Goal: Leave review/rating: Share an evaluation or opinion about a product, service, or content

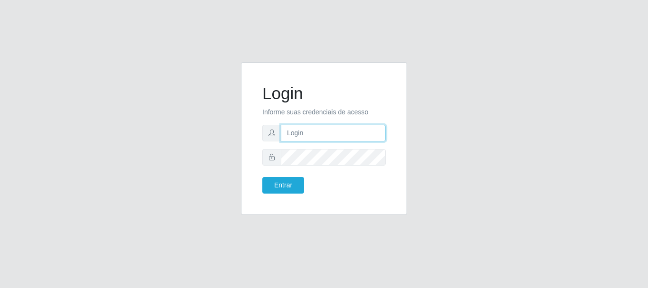
click at [352, 132] on input "text" at bounding box center [333, 133] width 105 height 17
type input "[EMAIL_ADDRESS][DOMAIN_NAME]"
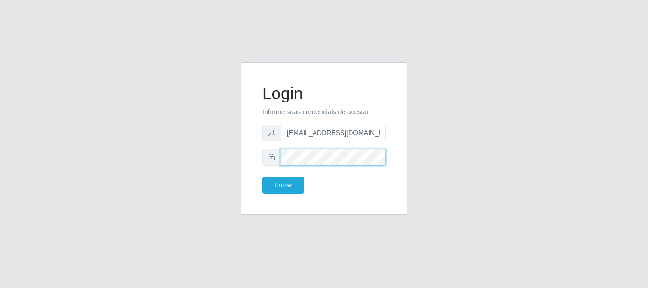
click at [262, 177] on button "Entrar" at bounding box center [283, 185] width 42 height 17
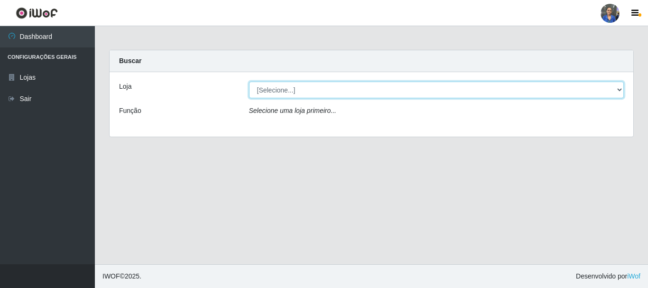
click at [564, 90] on select "[Selecione...] SuperFácil Atacado - Rodoviária" at bounding box center [436, 90] width 375 height 17
select select "400"
click at [249, 82] on select "[Selecione...] SuperFácil Atacado - Rodoviária" at bounding box center [436, 90] width 375 height 17
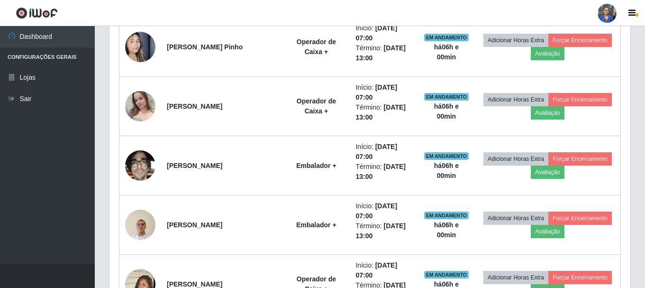
scroll to position [474, 0]
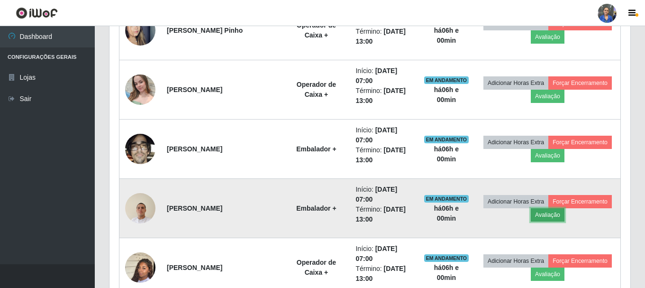
click at [551, 216] on button "Avaliação" at bounding box center [548, 214] width 34 height 13
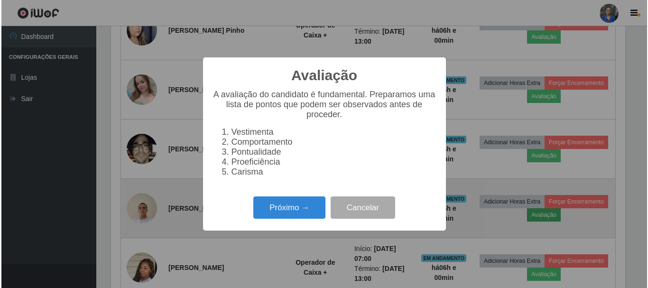
scroll to position [197, 516]
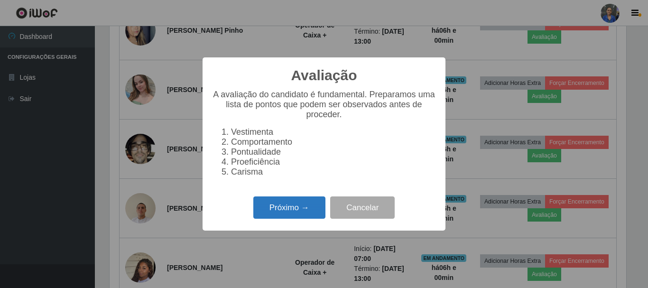
click at [284, 219] on button "Próximo →" at bounding box center [289, 207] width 72 height 22
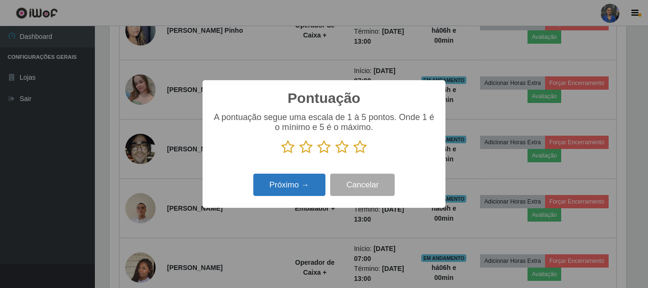
click at [289, 184] on button "Próximo →" at bounding box center [289, 185] width 72 height 22
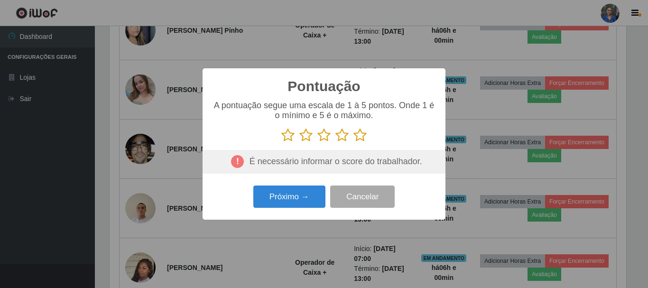
click at [359, 132] on icon at bounding box center [359, 135] width 13 height 14
click at [353, 142] on input "radio" at bounding box center [353, 142] width 0 height 0
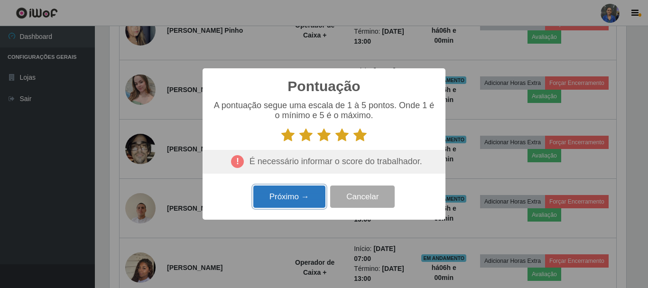
click at [308, 191] on button "Próximo →" at bounding box center [289, 196] width 72 height 22
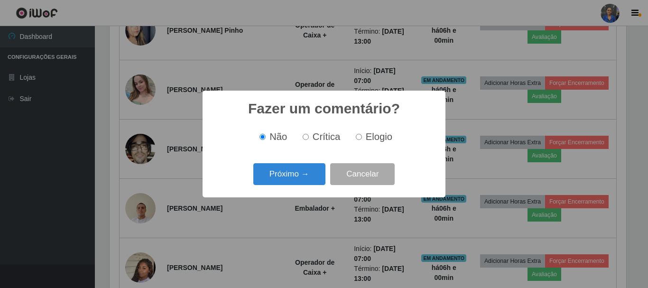
click at [352, 138] on label "Elogio" at bounding box center [372, 136] width 40 height 11
click at [356, 138] on input "Elogio" at bounding box center [359, 137] width 6 height 6
radio input "true"
click at [299, 172] on button "Próximo →" at bounding box center [289, 174] width 72 height 22
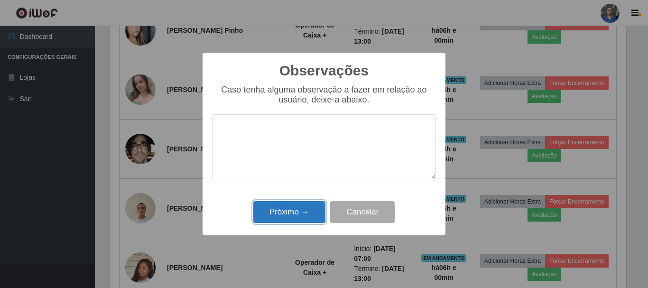
click at [311, 213] on button "Próximo →" at bounding box center [289, 212] width 72 height 22
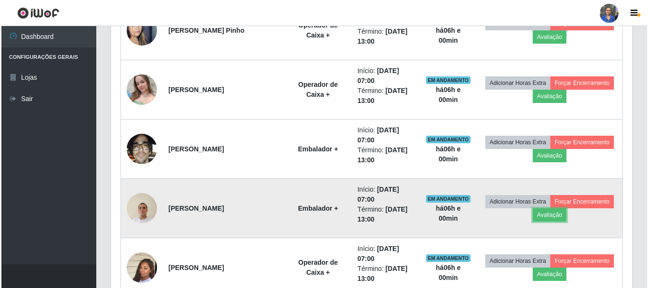
scroll to position [197, 521]
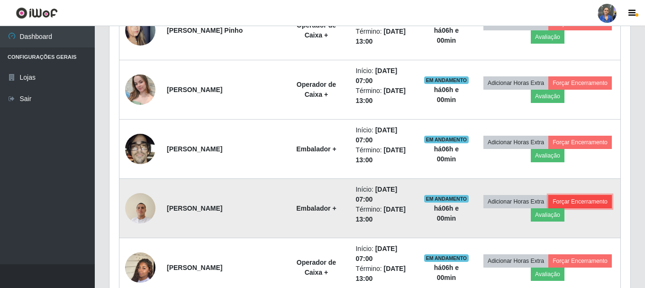
click at [568, 201] on button "Forçar Encerramento" at bounding box center [580, 201] width 64 height 13
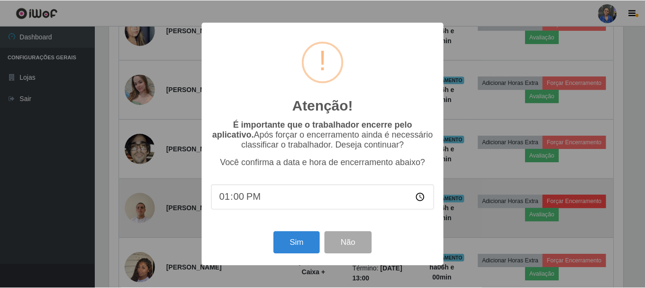
scroll to position [197, 516]
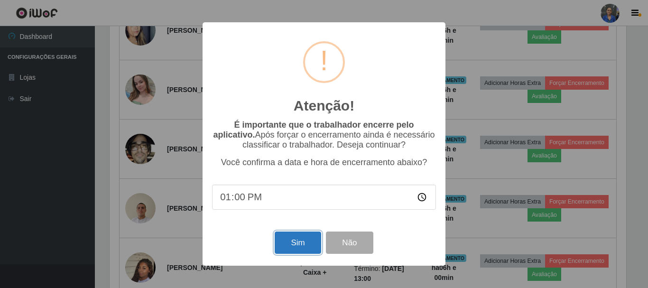
click at [295, 238] on button "Sim" at bounding box center [297, 242] width 46 height 22
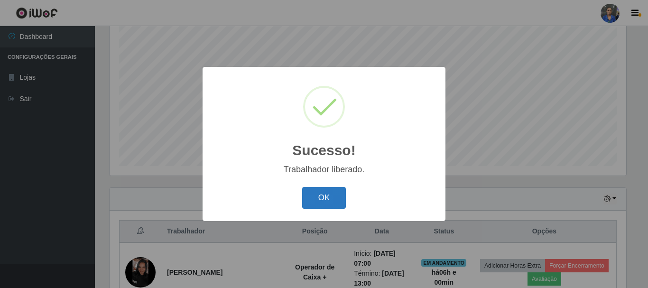
click at [324, 206] on button "OK" at bounding box center [324, 198] width 44 height 22
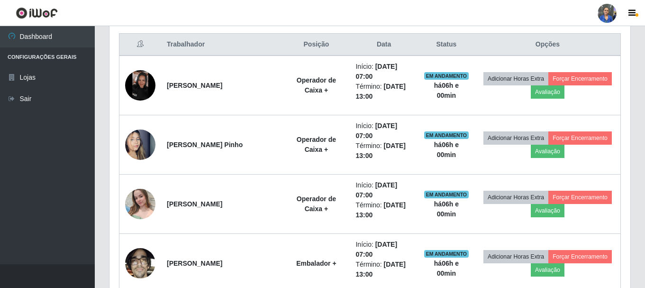
scroll to position [363, 0]
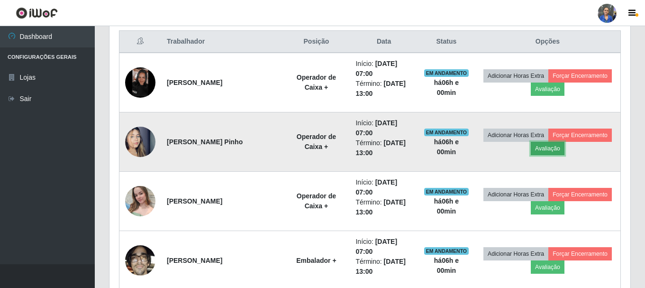
click at [557, 149] on button "Avaliação" at bounding box center [548, 148] width 34 height 13
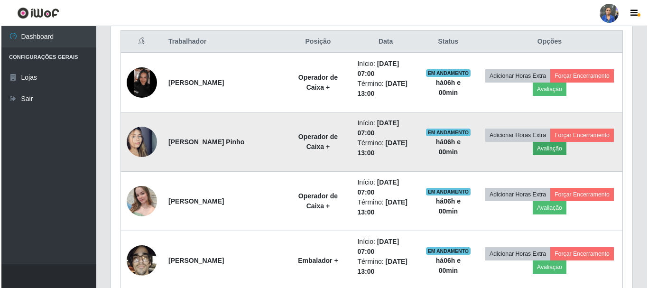
scroll to position [197, 516]
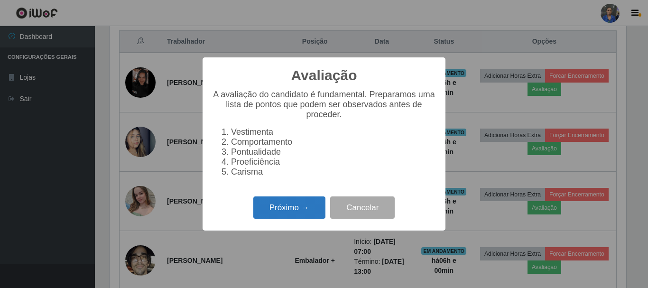
click at [282, 211] on button "Próximo →" at bounding box center [289, 207] width 72 height 22
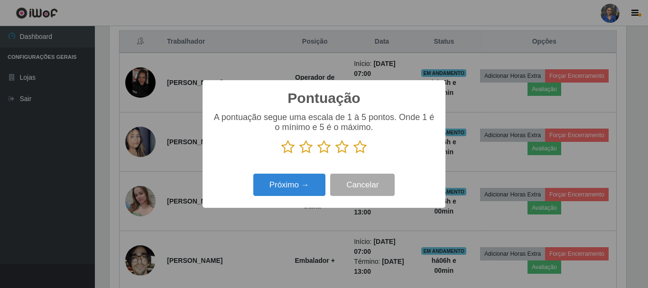
click at [360, 147] on icon at bounding box center [359, 147] width 13 height 14
click at [353, 154] on input "radio" at bounding box center [353, 154] width 0 height 0
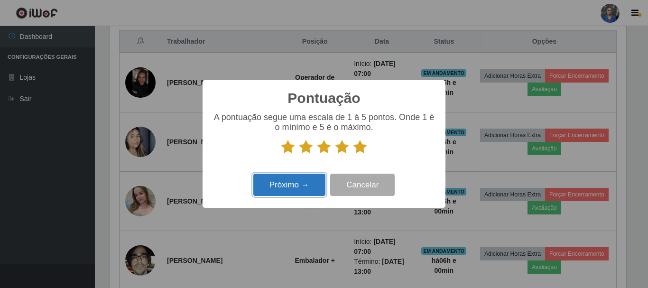
click at [281, 193] on button "Próximo →" at bounding box center [289, 185] width 72 height 22
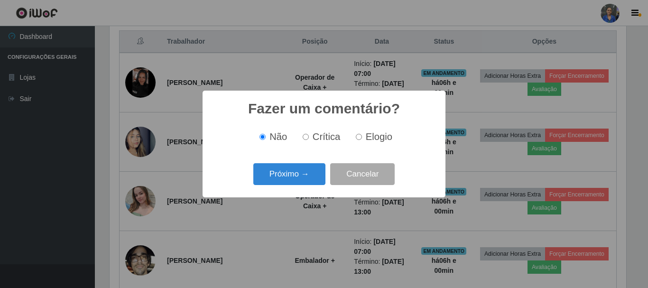
click at [356, 140] on input "Elogio" at bounding box center [359, 137] width 6 height 6
radio input "true"
click at [306, 175] on button "Próximo →" at bounding box center [289, 174] width 72 height 22
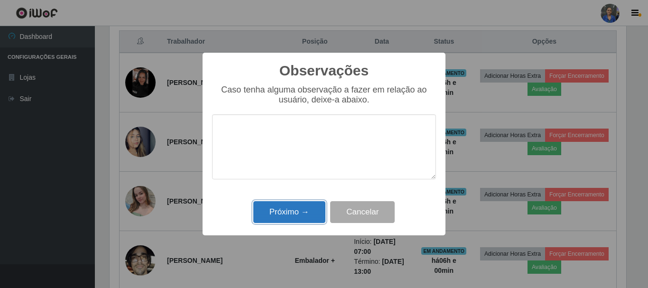
click at [276, 208] on button "Próximo →" at bounding box center [289, 212] width 72 height 22
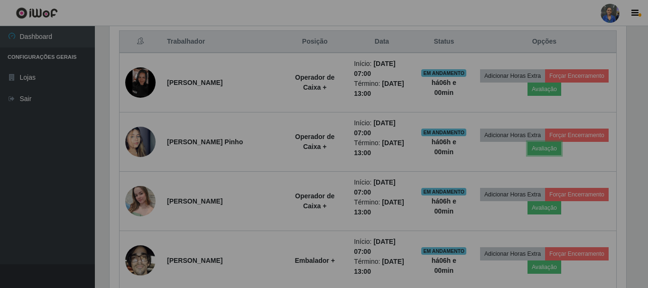
scroll to position [197, 521]
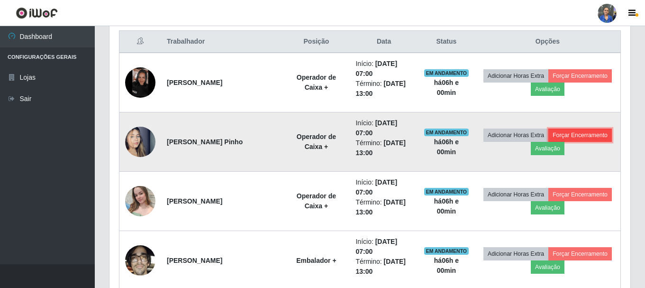
click at [571, 135] on button "Forçar Encerramento" at bounding box center [580, 134] width 64 height 13
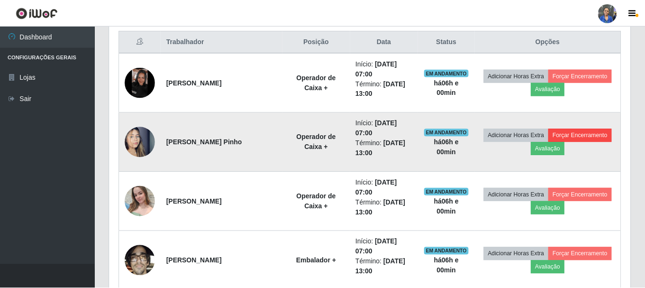
scroll to position [0, 0]
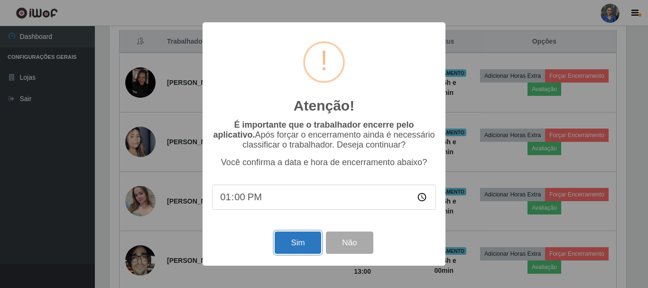
click at [289, 247] on button "Sim" at bounding box center [297, 242] width 46 height 22
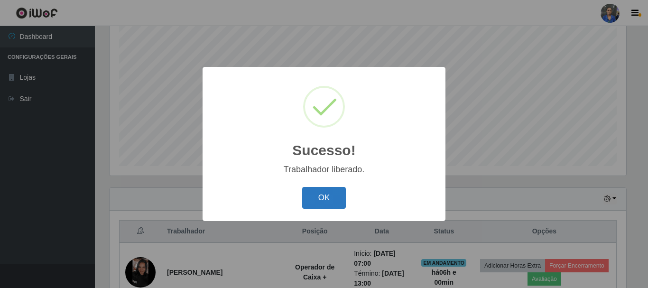
click at [338, 202] on button "OK" at bounding box center [324, 198] width 44 height 22
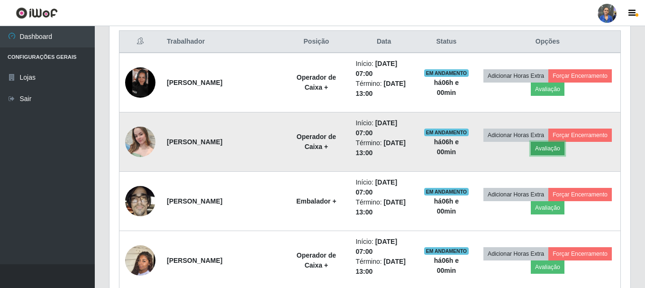
click at [557, 148] on button "Avaliação" at bounding box center [548, 148] width 34 height 13
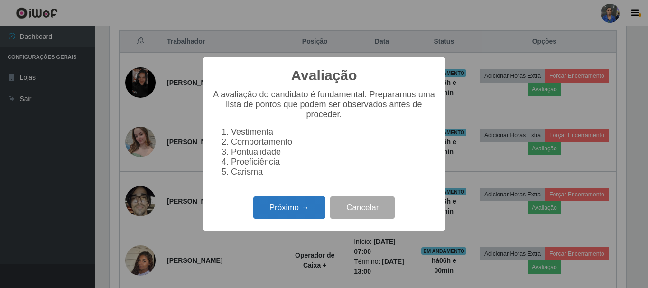
click at [283, 214] on button "Próximo →" at bounding box center [289, 207] width 72 height 22
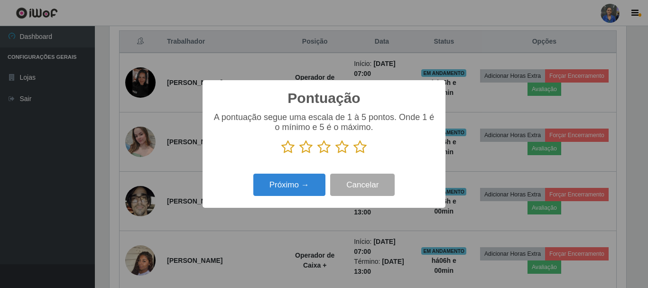
click at [356, 148] on icon at bounding box center [359, 147] width 13 height 14
click at [353, 154] on input "radio" at bounding box center [353, 154] width 0 height 0
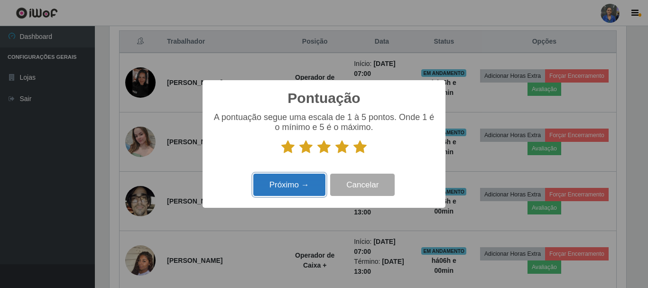
click at [277, 190] on button "Próximo →" at bounding box center [289, 185] width 72 height 22
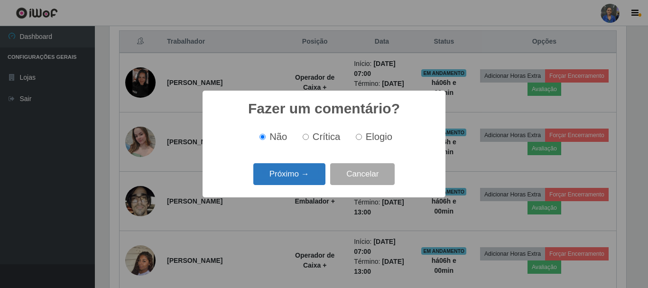
click at [285, 175] on button "Próximo →" at bounding box center [289, 174] width 72 height 22
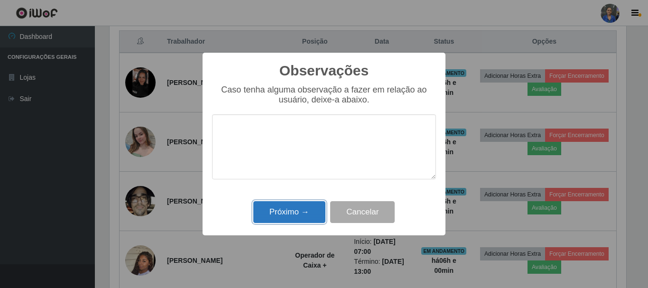
click at [280, 203] on button "Próximo →" at bounding box center [289, 212] width 72 height 22
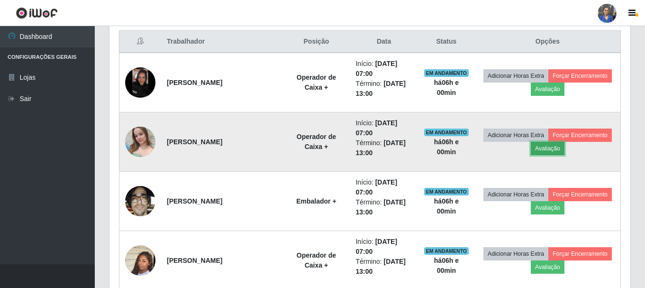
click at [553, 148] on button "Avaliação" at bounding box center [548, 148] width 34 height 13
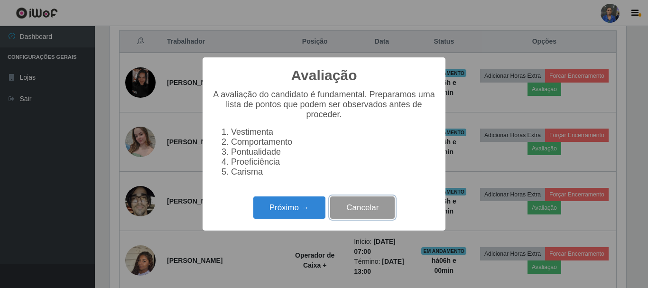
click at [366, 208] on button "Cancelar" at bounding box center [362, 207] width 64 height 22
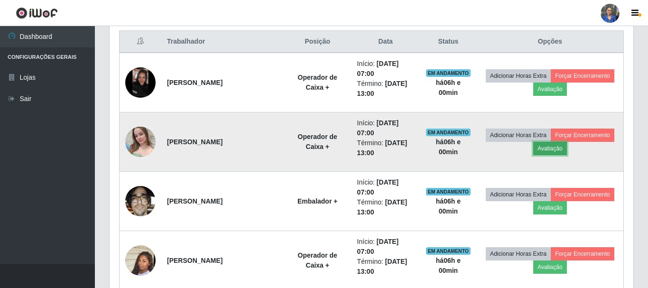
scroll to position [197, 521]
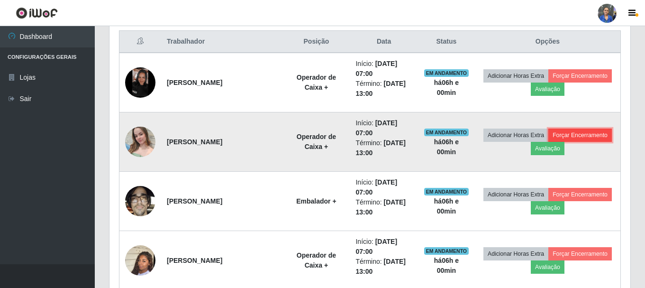
click at [571, 129] on button "Forçar Encerramento" at bounding box center [580, 134] width 64 height 13
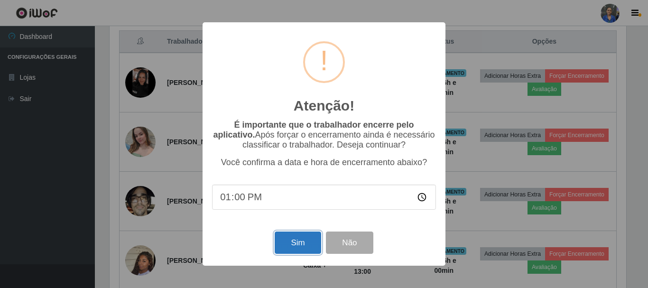
click at [302, 238] on button "Sim" at bounding box center [297, 242] width 46 height 22
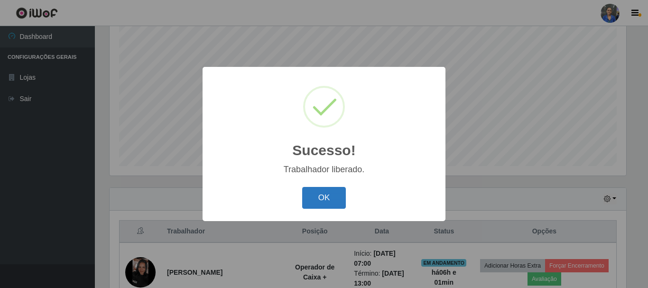
click at [340, 202] on button "OK" at bounding box center [324, 198] width 44 height 22
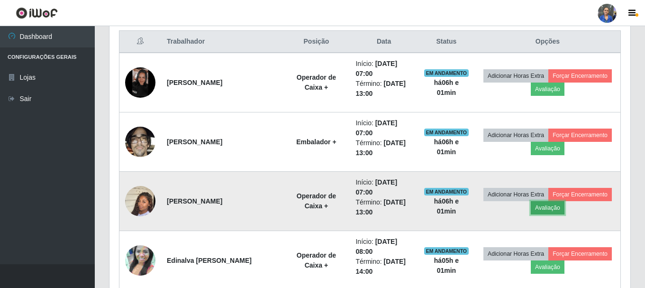
click at [552, 206] on button "Avaliação" at bounding box center [548, 207] width 34 height 13
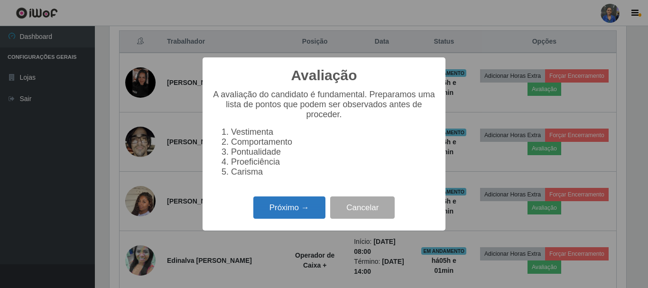
click at [274, 217] on button "Próximo →" at bounding box center [289, 207] width 72 height 22
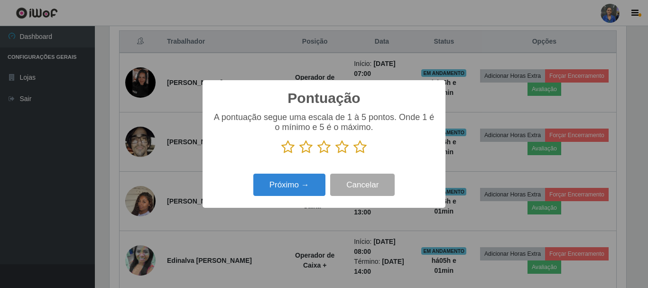
click at [365, 148] on icon at bounding box center [359, 147] width 13 height 14
click at [353, 154] on input "radio" at bounding box center [353, 154] width 0 height 0
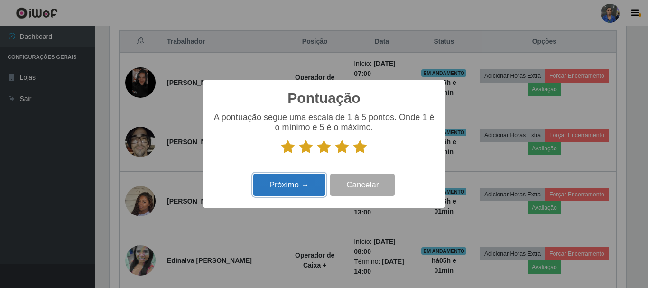
click at [296, 188] on button "Próximo →" at bounding box center [289, 185] width 72 height 22
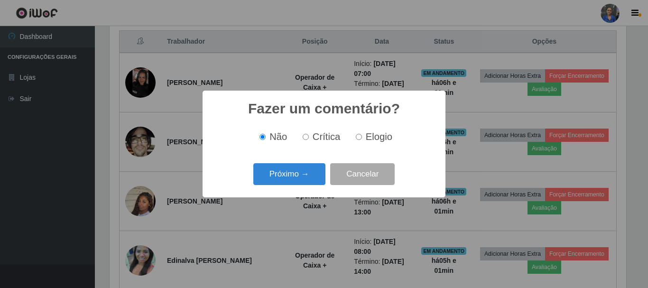
click at [358, 137] on input "Elogio" at bounding box center [359, 137] width 6 height 6
radio input "true"
click at [290, 168] on button "Próximo →" at bounding box center [289, 174] width 72 height 22
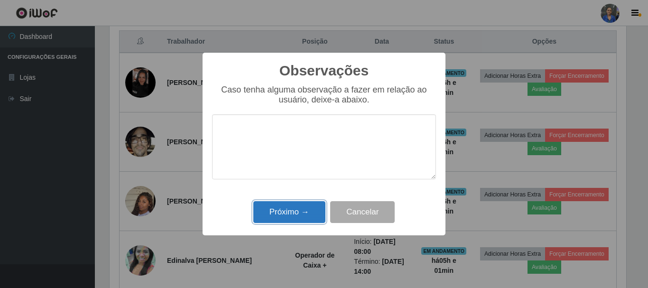
click at [286, 210] on button "Próximo →" at bounding box center [289, 212] width 72 height 22
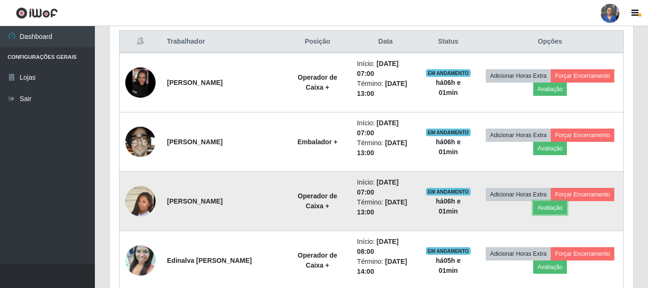
scroll to position [197, 521]
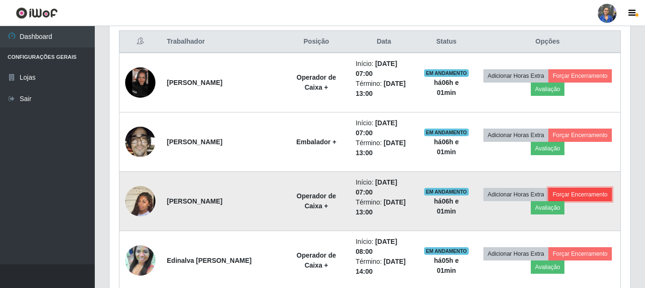
click at [581, 190] on button "Forçar Encerramento" at bounding box center [580, 194] width 64 height 13
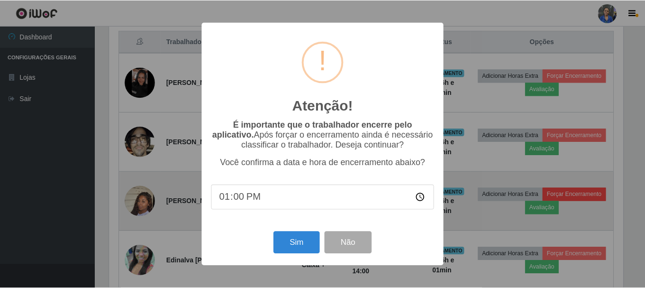
scroll to position [197, 516]
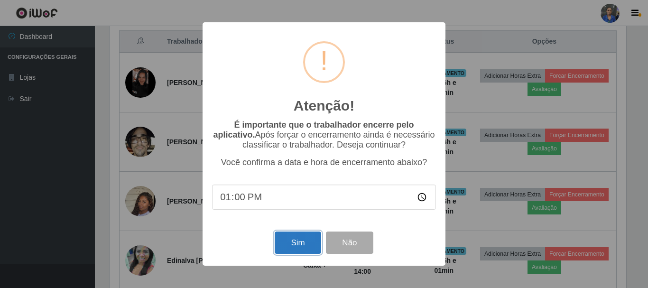
click at [288, 246] on button "Sim" at bounding box center [297, 242] width 46 height 22
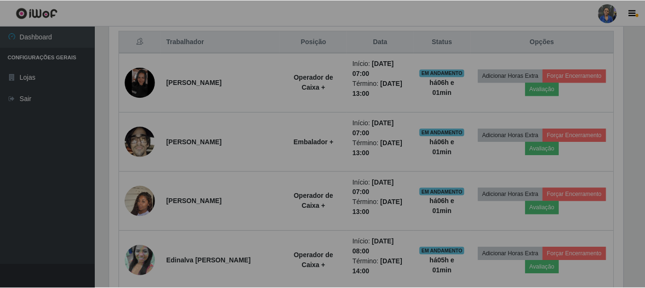
scroll to position [473861, 473537]
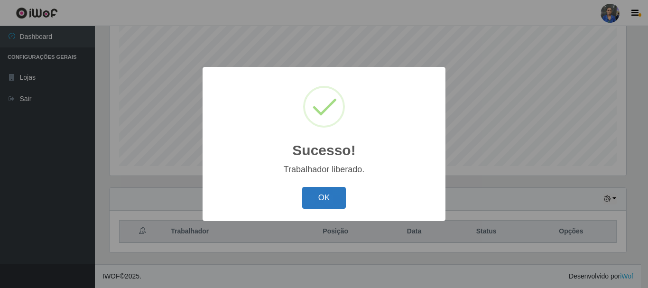
click at [335, 199] on button "OK" at bounding box center [324, 198] width 44 height 22
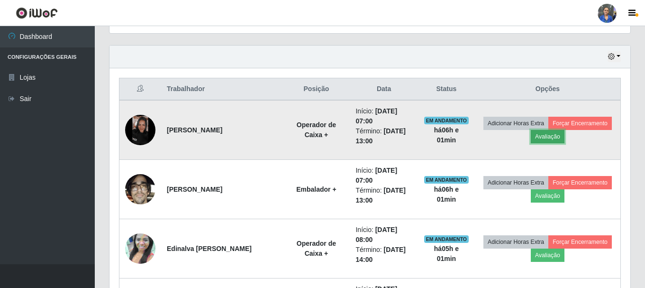
click at [540, 139] on button "Avaliação" at bounding box center [548, 136] width 34 height 13
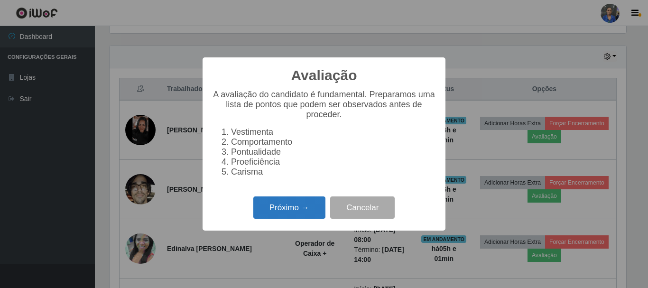
click at [276, 214] on button "Próximo →" at bounding box center [289, 207] width 72 height 22
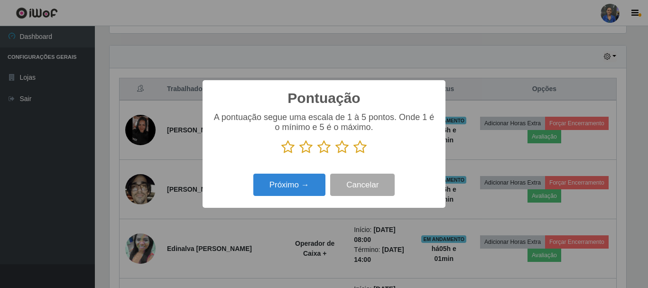
click at [362, 152] on icon at bounding box center [359, 147] width 13 height 14
click at [353, 154] on input "radio" at bounding box center [353, 154] width 0 height 0
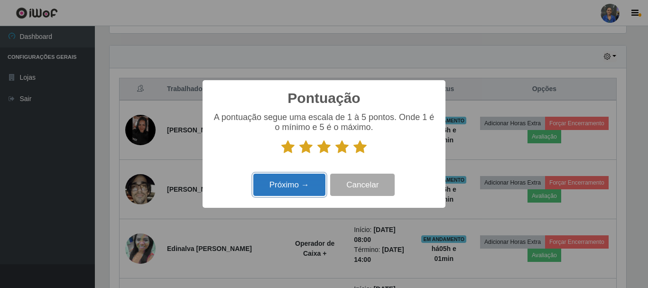
click at [296, 187] on button "Próximo →" at bounding box center [289, 185] width 72 height 22
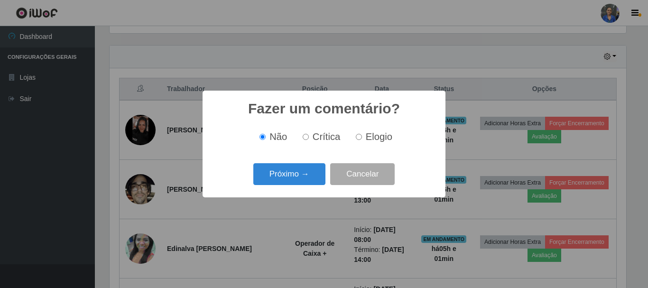
click at [358, 139] on input "Elogio" at bounding box center [359, 137] width 6 height 6
radio input "true"
click at [259, 182] on button "Próximo →" at bounding box center [289, 174] width 72 height 22
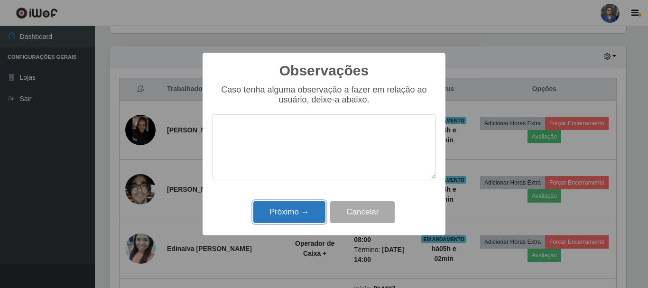
click at [274, 210] on button "Próximo →" at bounding box center [289, 212] width 72 height 22
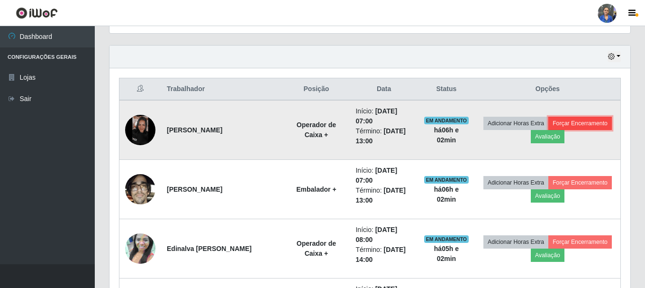
click at [580, 126] on button "Forçar Encerramento" at bounding box center [580, 123] width 64 height 13
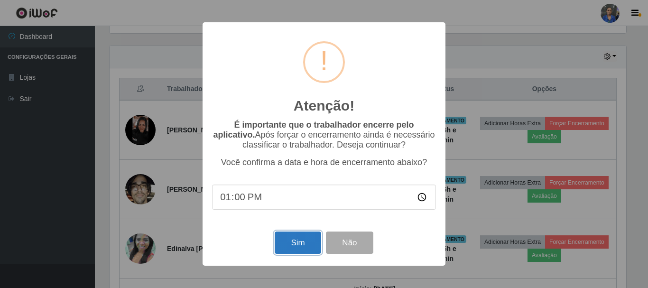
click at [286, 243] on button "Sim" at bounding box center [297, 242] width 46 height 22
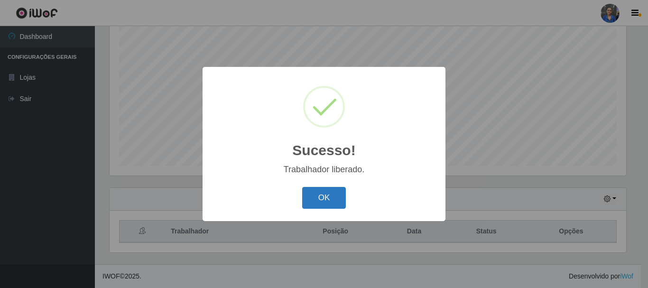
click at [315, 195] on button "OK" at bounding box center [324, 198] width 44 height 22
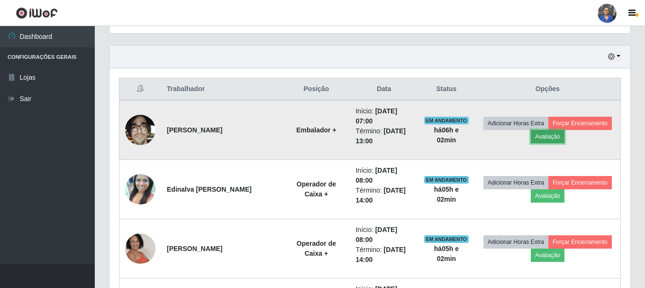
click at [550, 136] on button "Avaliação" at bounding box center [548, 136] width 34 height 13
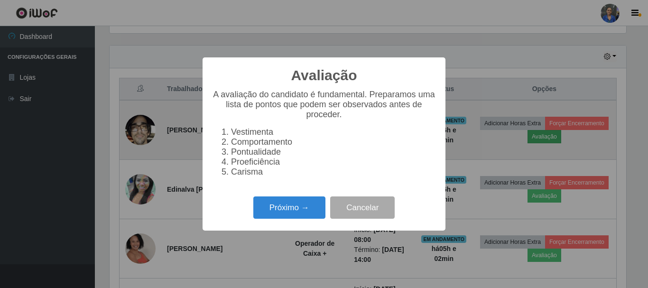
scroll to position [197, 516]
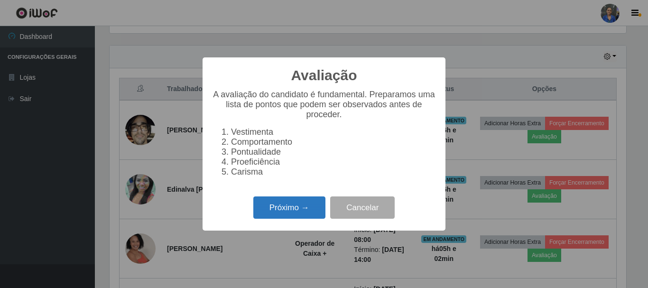
click at [284, 212] on button "Próximo →" at bounding box center [289, 207] width 72 height 22
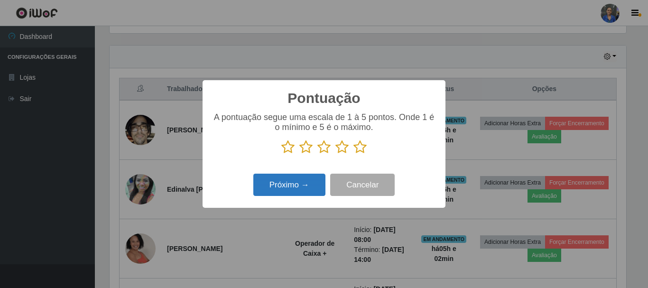
scroll to position [473861, 473541]
click at [361, 148] on icon at bounding box center [359, 147] width 13 height 14
click at [353, 154] on input "radio" at bounding box center [353, 154] width 0 height 0
click at [266, 186] on button "Próximo →" at bounding box center [289, 185] width 72 height 22
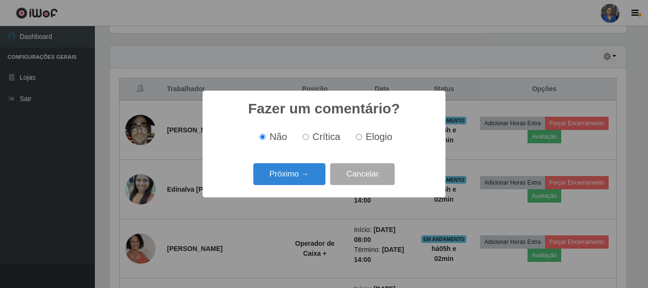
click at [356, 138] on input "Elogio" at bounding box center [359, 137] width 6 height 6
radio input "true"
click at [281, 173] on button "Próximo →" at bounding box center [289, 174] width 72 height 22
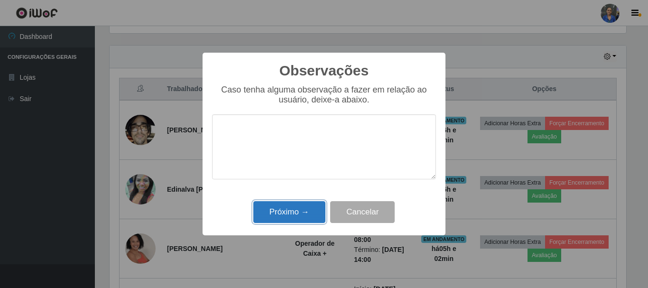
click at [282, 210] on button "Próximo →" at bounding box center [289, 212] width 72 height 22
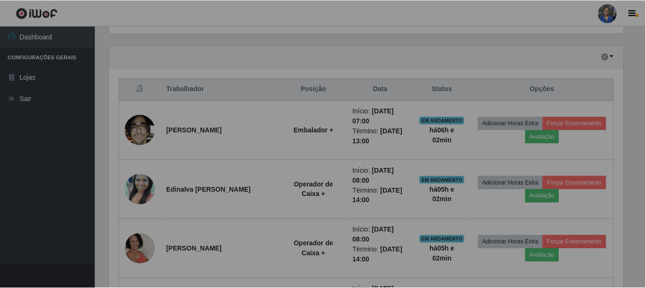
scroll to position [197, 521]
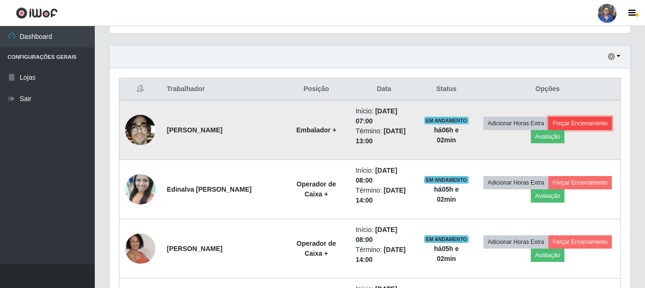
click at [602, 128] on button "Forçar Encerramento" at bounding box center [580, 123] width 64 height 13
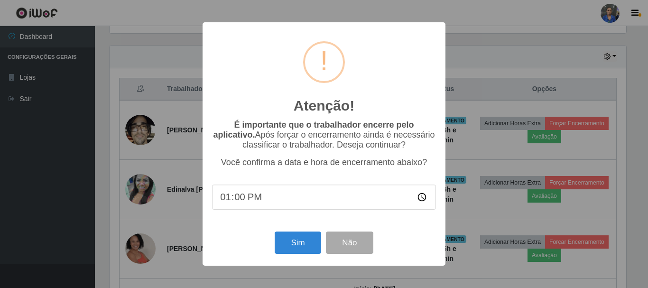
click at [292, 256] on div "Sim Não" at bounding box center [324, 242] width 224 height 27
click at [294, 252] on button "Sim" at bounding box center [297, 242] width 46 height 22
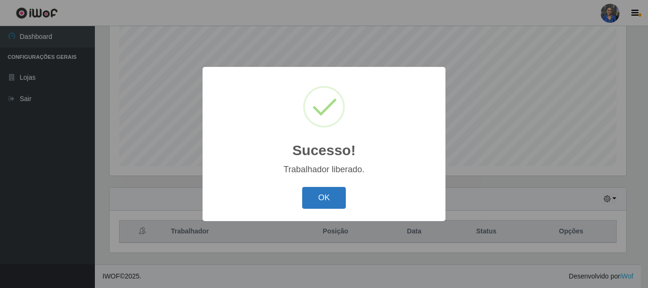
click at [323, 208] on button "OK" at bounding box center [324, 198] width 44 height 22
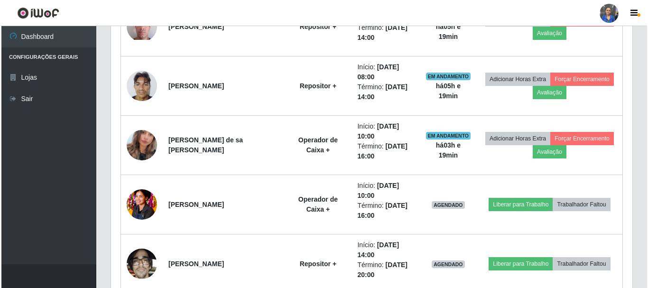
scroll to position [782, 0]
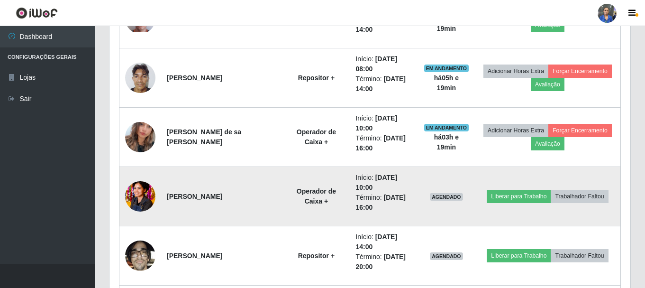
click at [145, 197] on img at bounding box center [140, 197] width 30 height 46
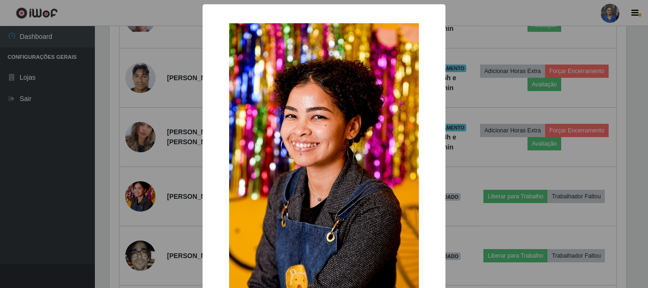
click at [176, 205] on div "× OK Cancel" at bounding box center [324, 144] width 648 height 288
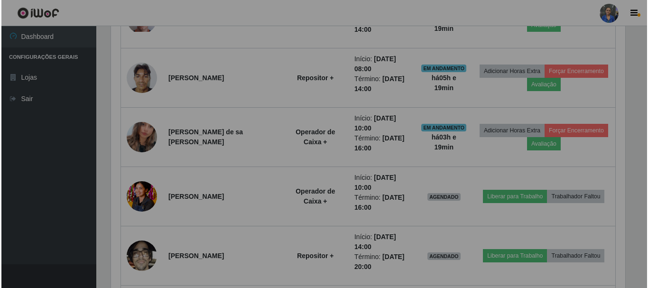
scroll to position [197, 521]
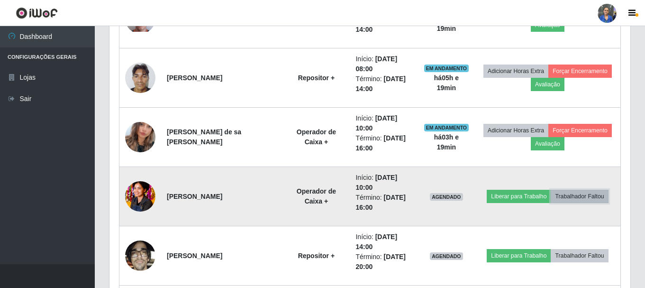
click at [578, 193] on button "Trabalhador Faltou" at bounding box center [579, 196] width 57 height 13
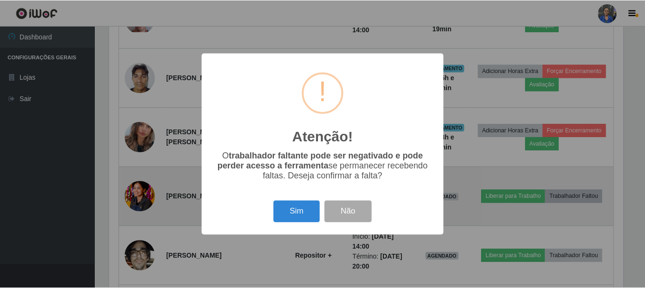
scroll to position [197, 516]
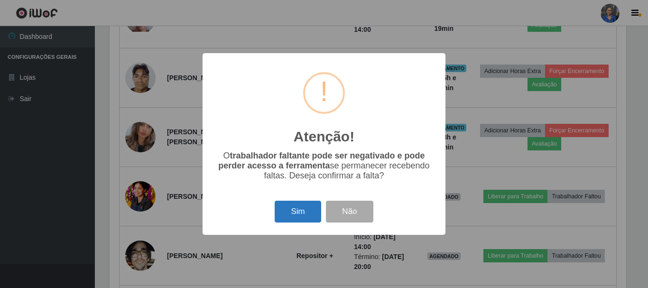
click at [291, 211] on button "Sim" at bounding box center [297, 212] width 46 height 22
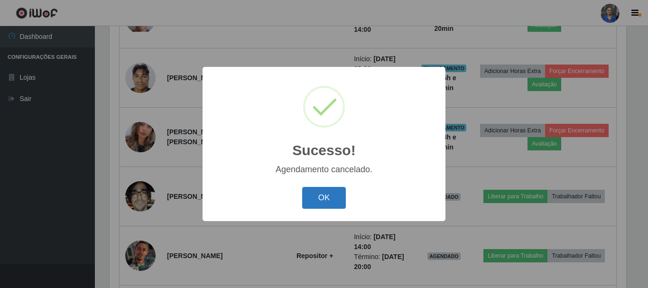
click at [320, 200] on button "OK" at bounding box center [324, 198] width 44 height 22
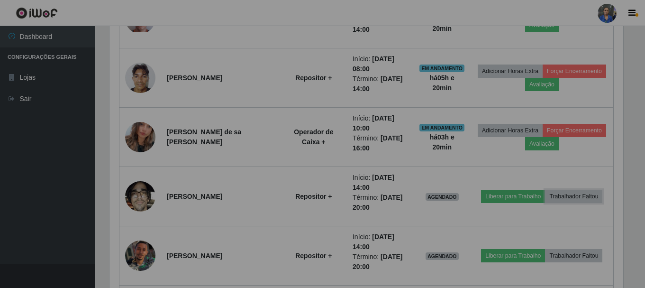
scroll to position [197, 521]
